Goal: Information Seeking & Learning: Learn about a topic

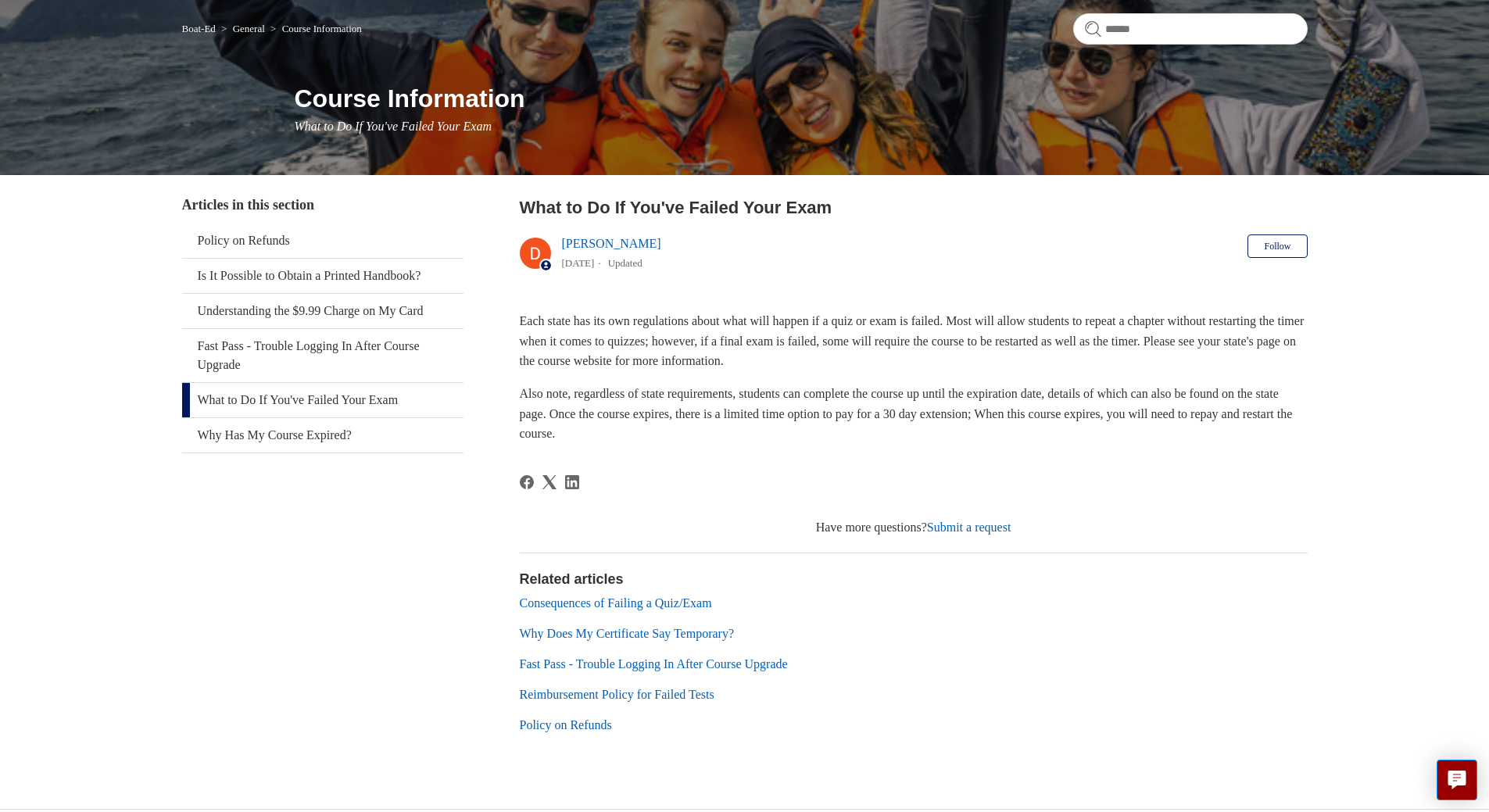
scroll to position [157, 0]
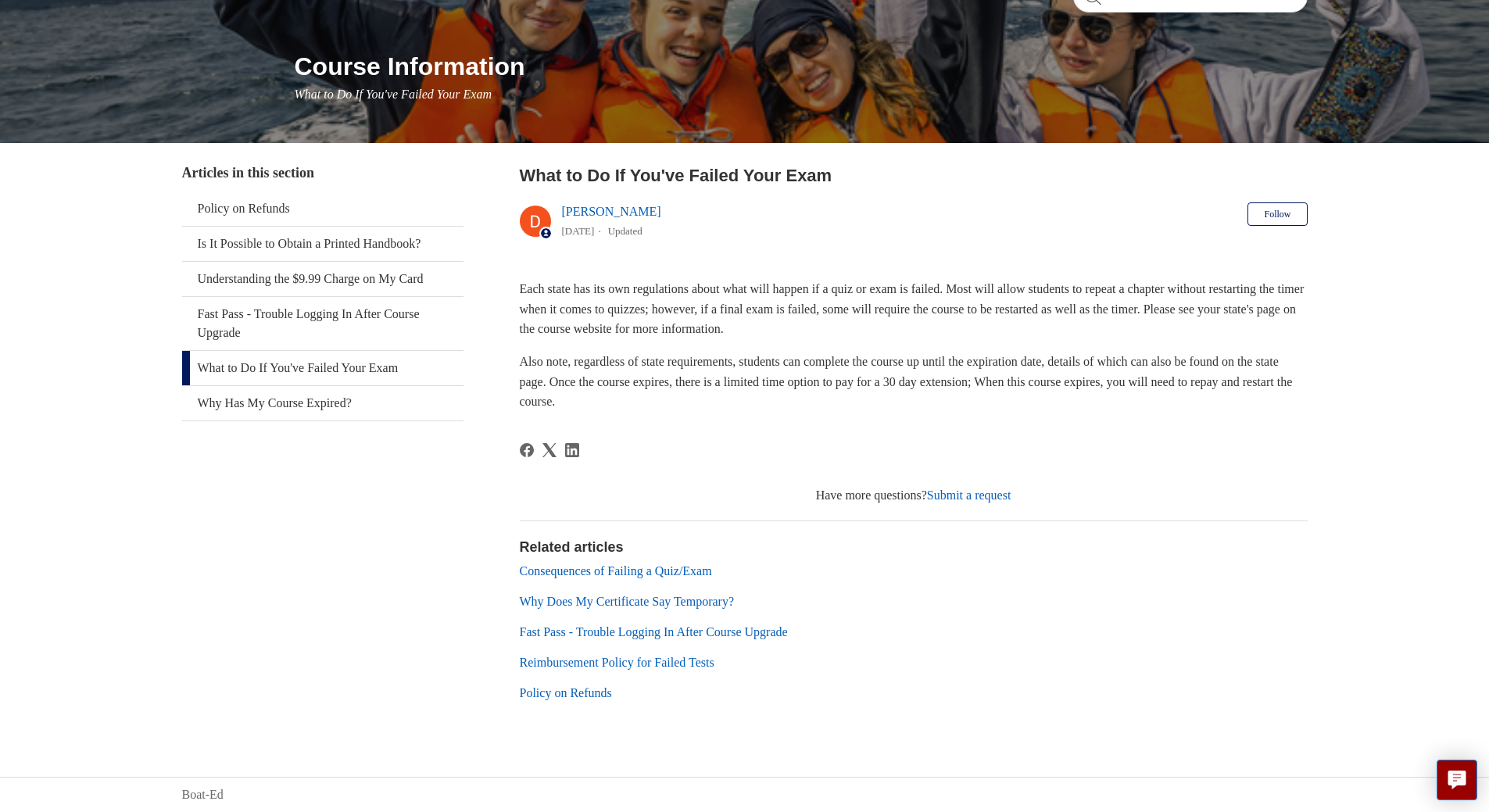
click at [676, 571] on link "Consequences of Failing a Quiz/Exam" at bounding box center [615, 570] width 192 height 13
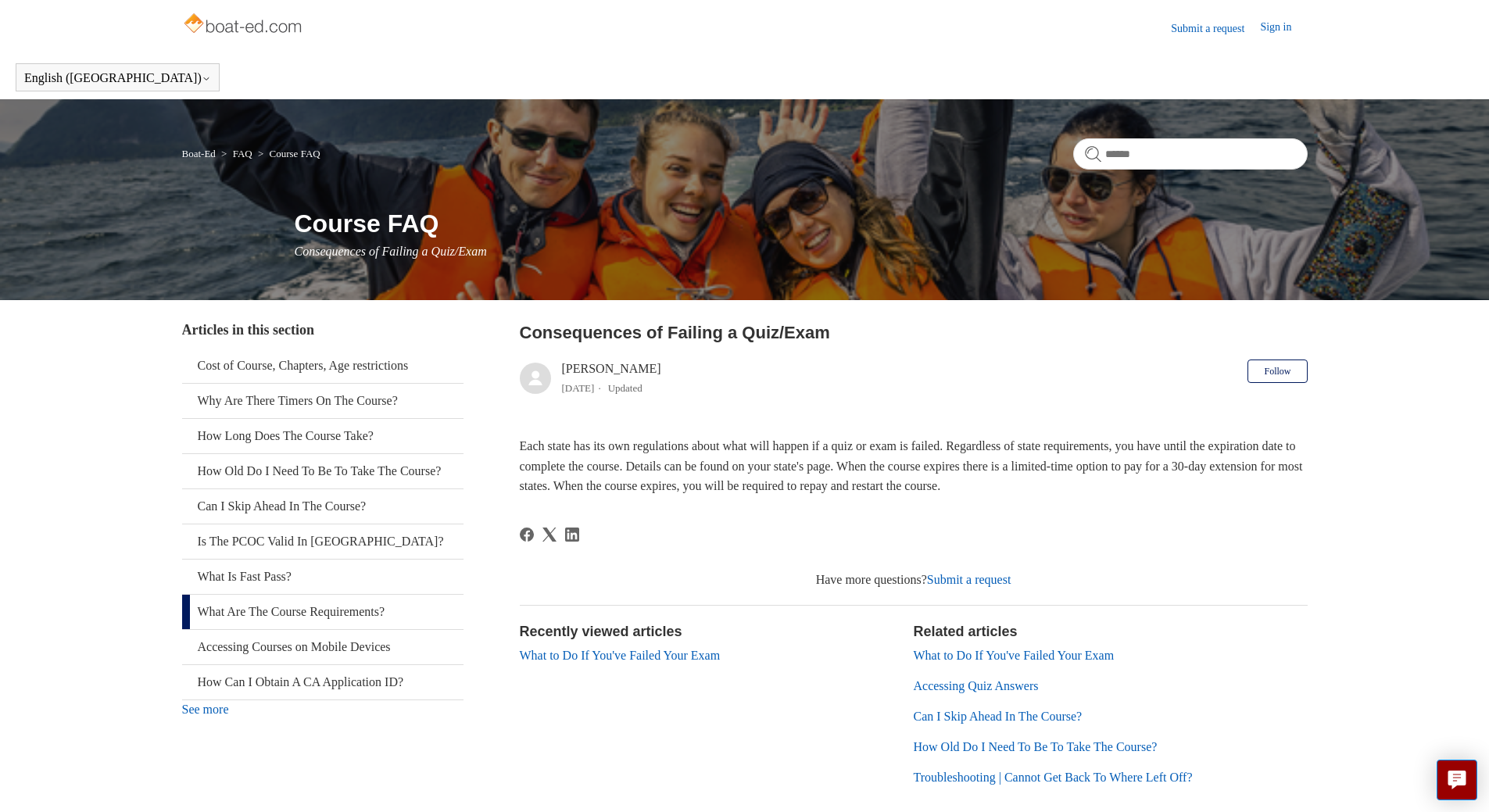
click at [318, 626] on link "What Are The Course Requirements?" at bounding box center [322, 611] width 281 height 34
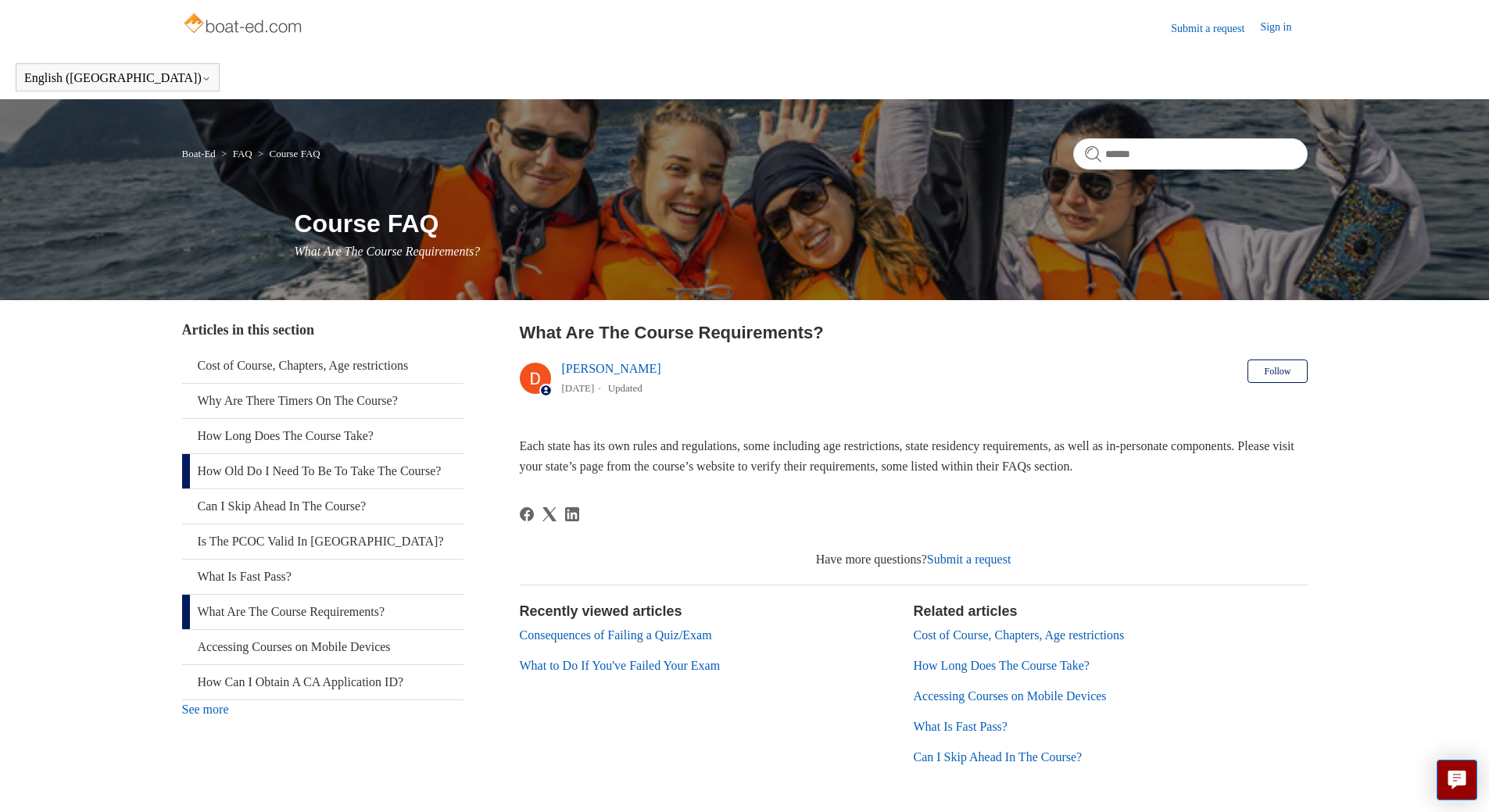
click at [275, 472] on link "How Old Do I Need To Be To Take The Course?" at bounding box center [322, 470] width 281 height 34
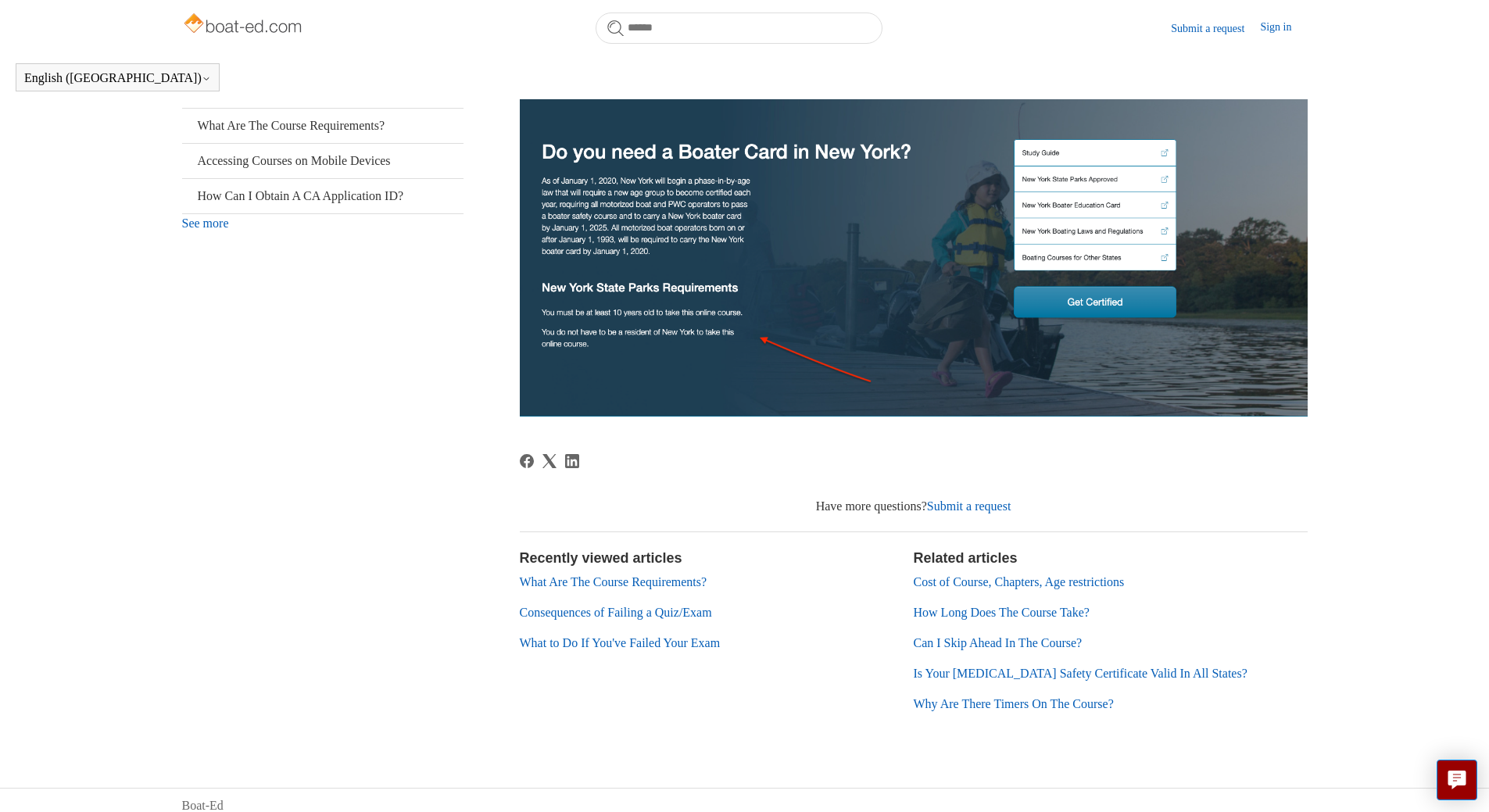
scroll to position [453, 0]
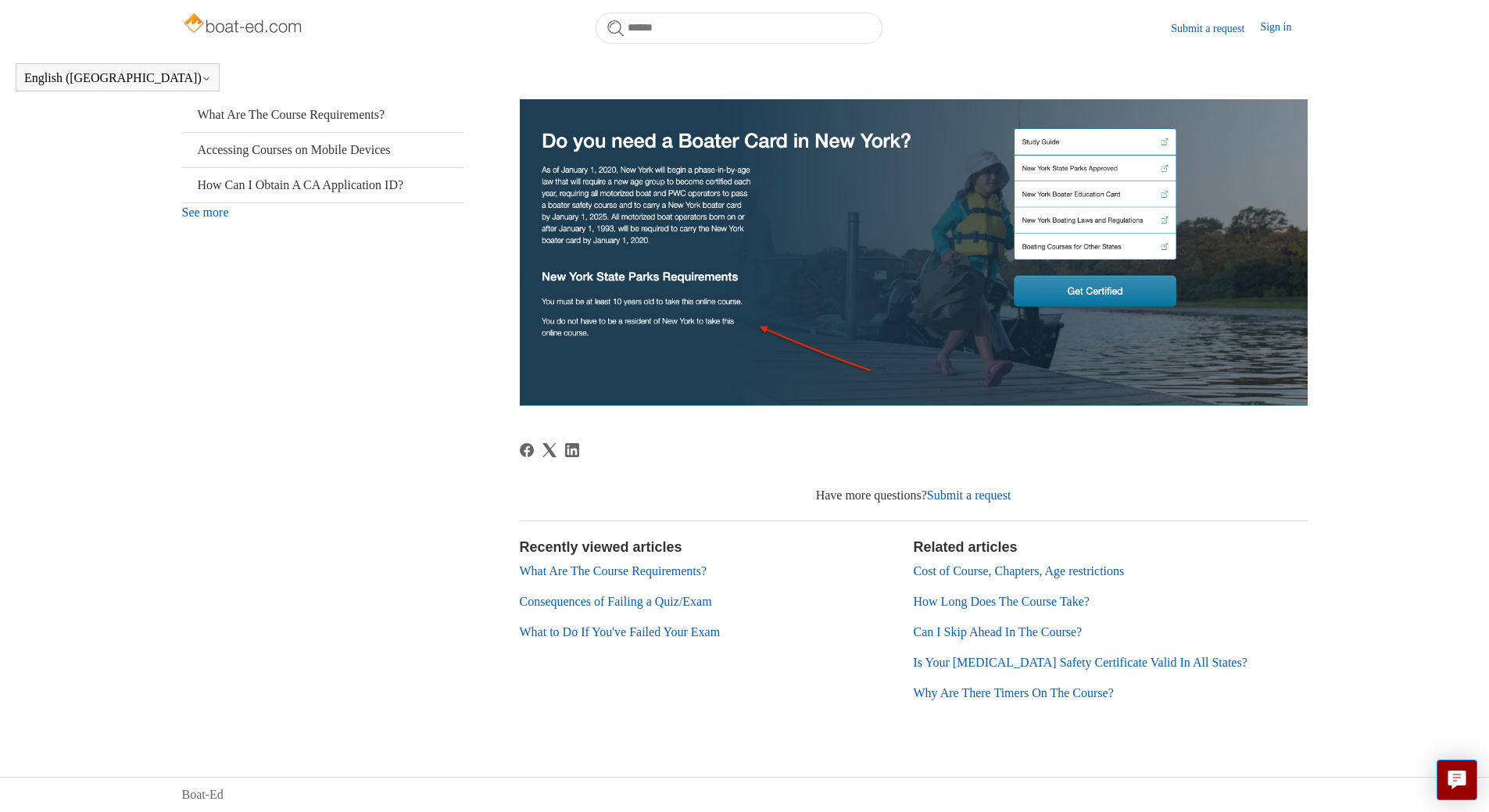
click at [575, 628] on link "What to Do If You've Failed Your Exam" at bounding box center [620, 632] width 201 height 13
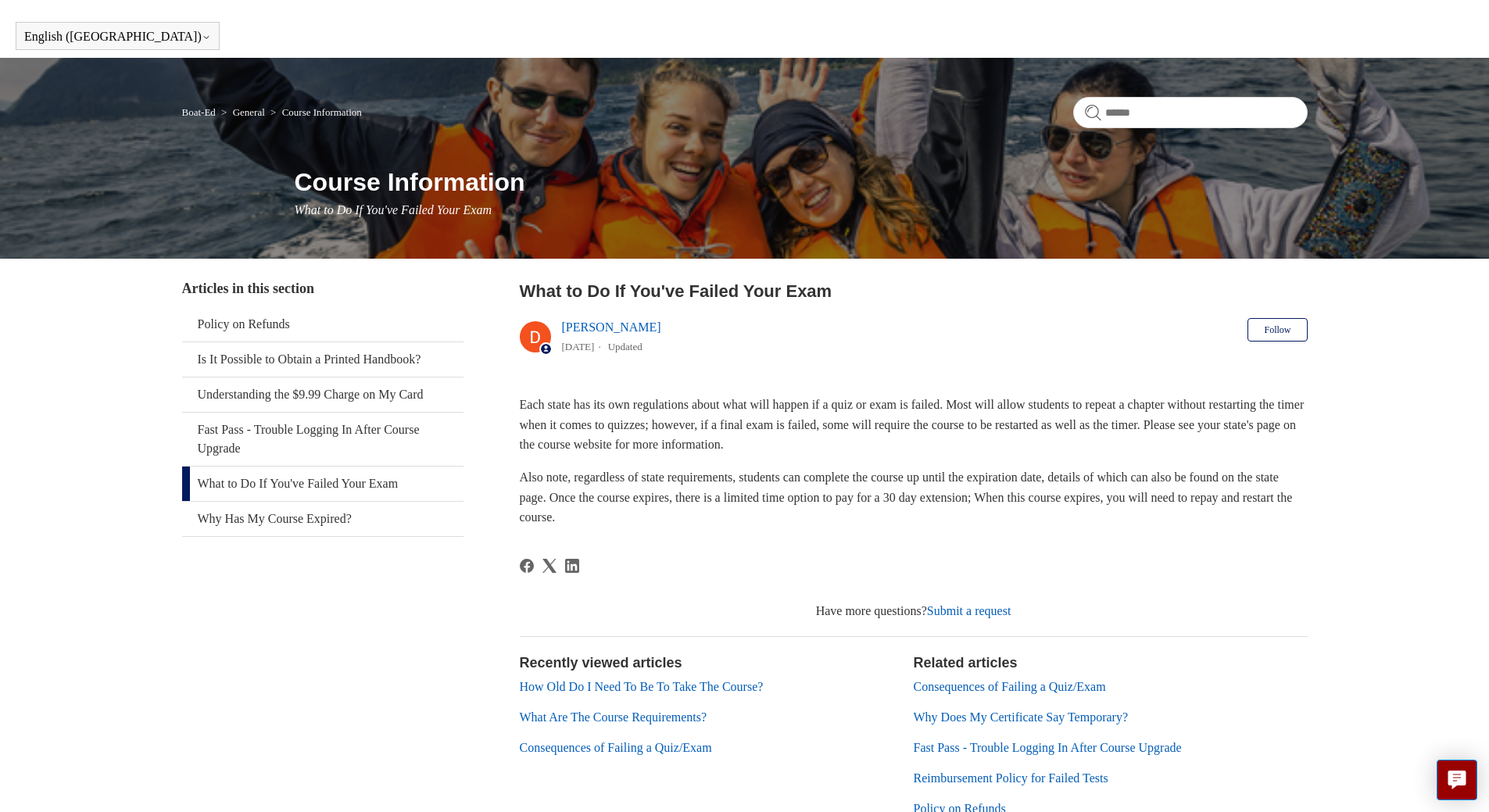
scroll to position [78, 0]
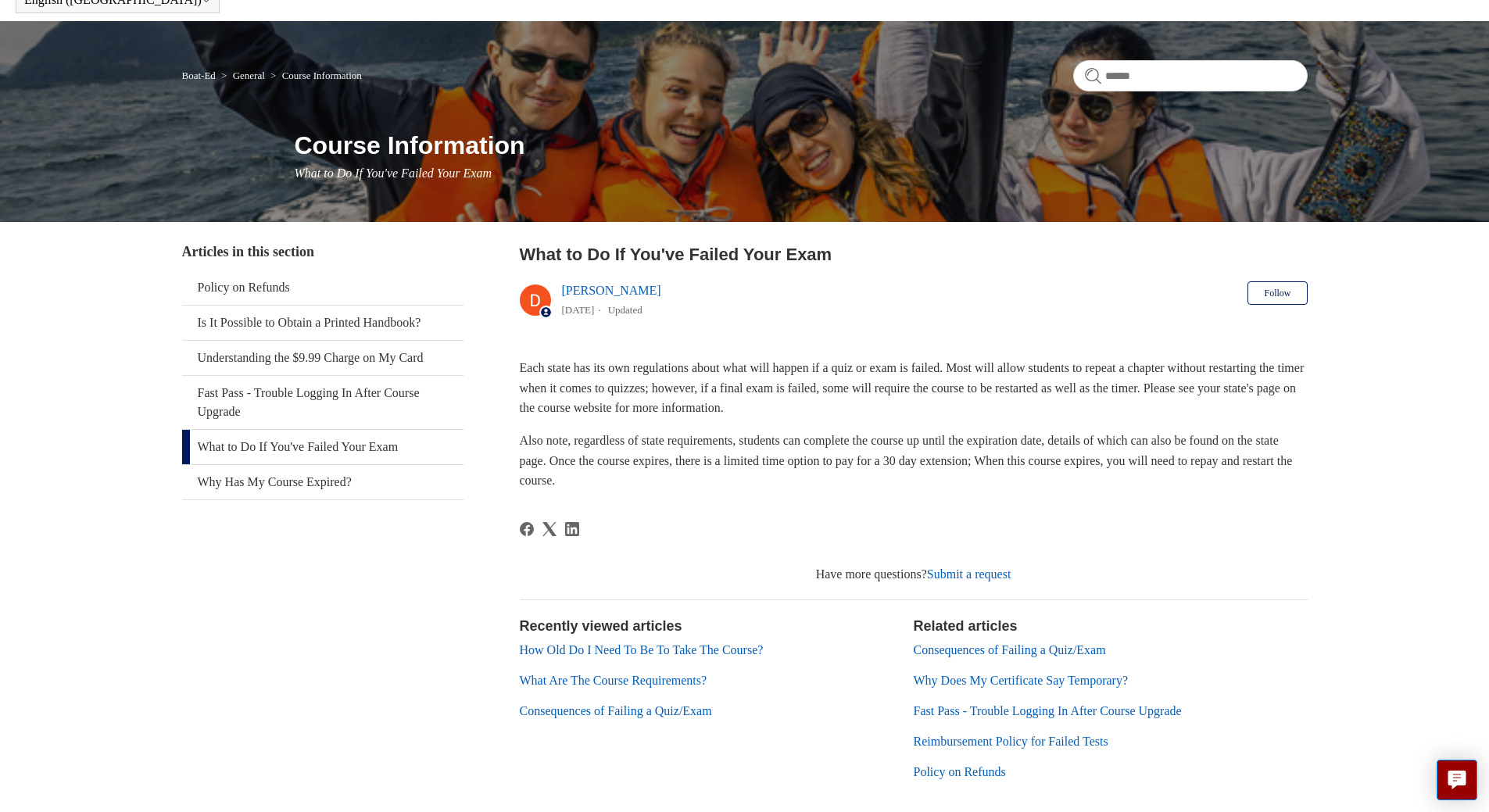
click at [998, 680] on link "Why Does My Certificate Say Temporary?" at bounding box center [1021, 680] width 215 height 13
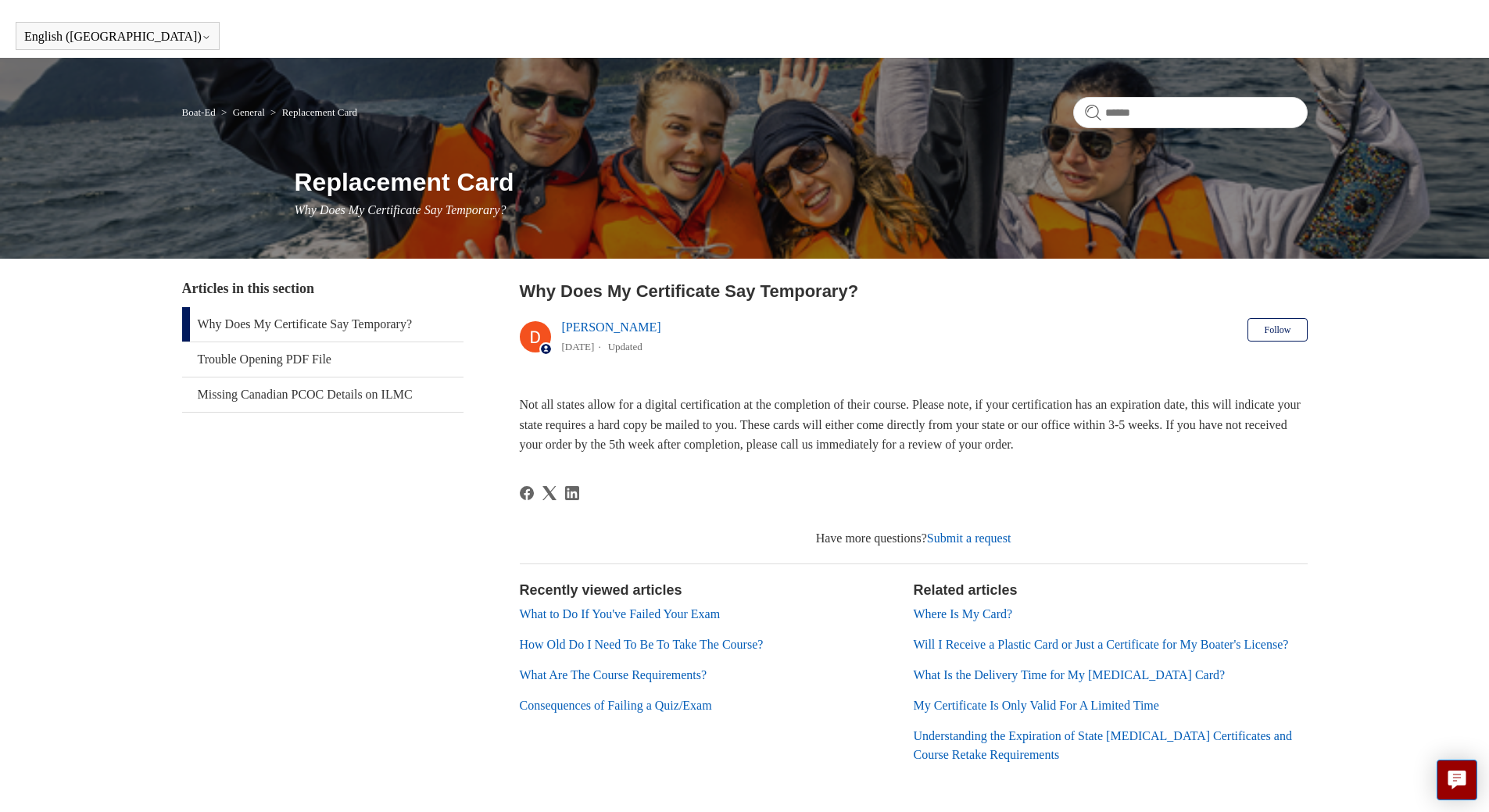
scroll to position [78, 0]
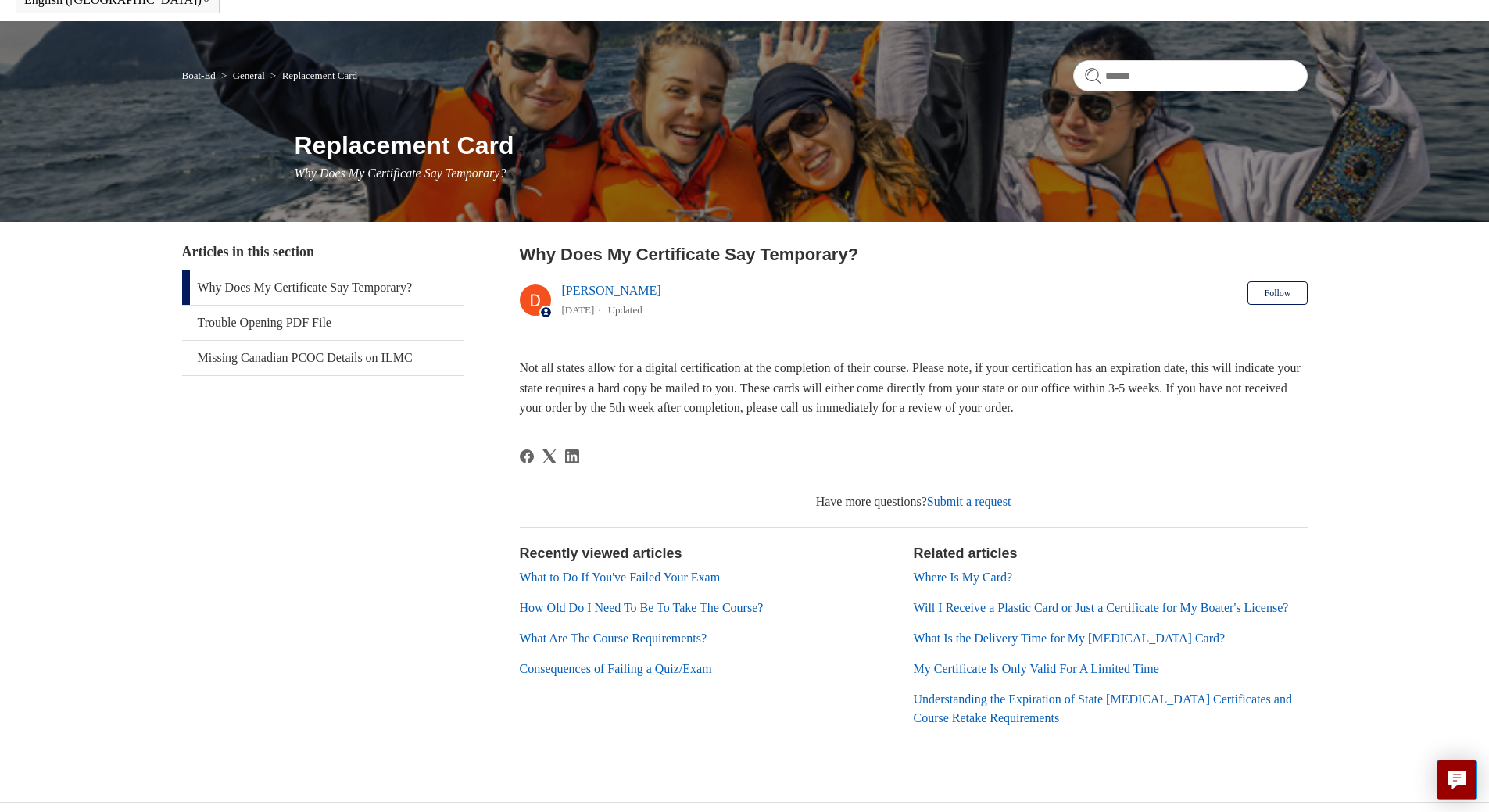
click at [966, 723] on link "Understanding the Expiration of State [MEDICAL_DATA] Certificates and Course Re…" at bounding box center [1103, 708] width 378 height 32
